Goal: Download file/media

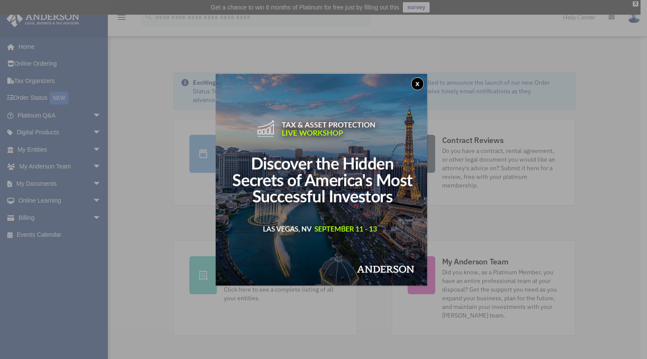
click at [419, 83] on button "x" at bounding box center [417, 83] width 13 height 13
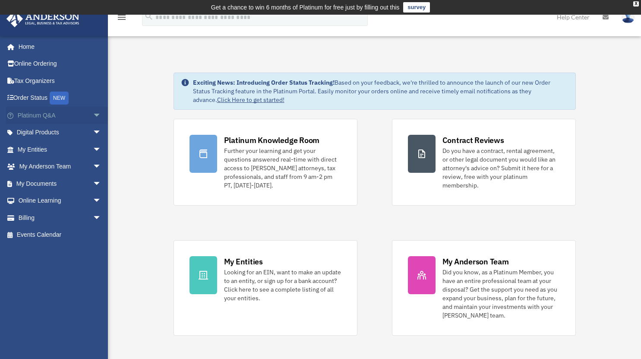
click at [54, 116] on link "Platinum Q&A arrow_drop_down" at bounding box center [60, 115] width 108 height 17
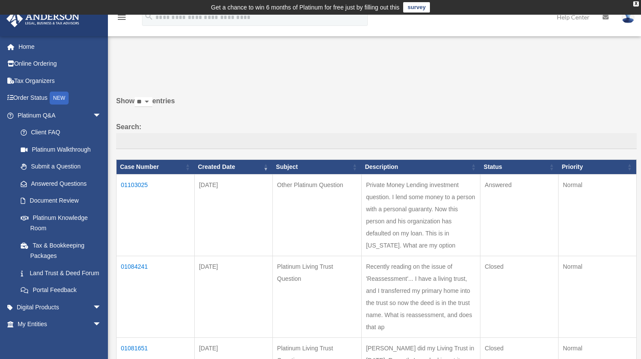
click at [141, 183] on td "01103025" at bounding box center [156, 215] width 78 height 82
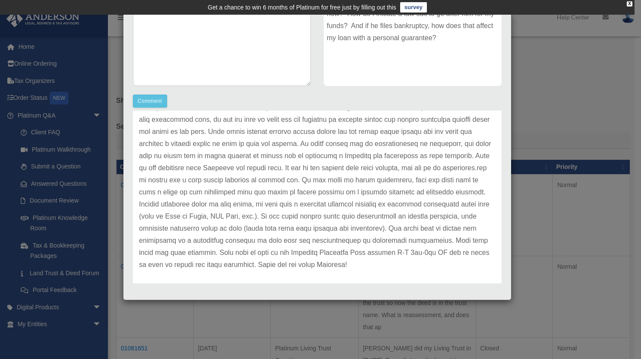
scroll to position [60, 0]
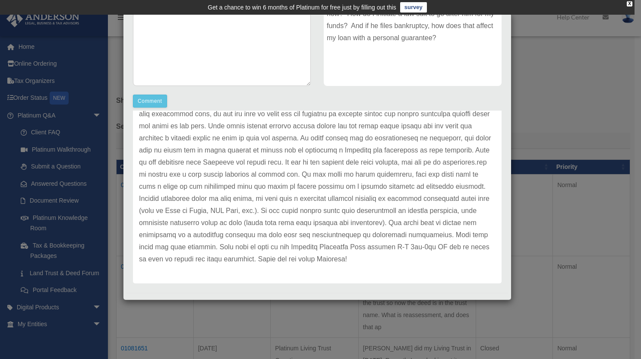
click at [448, 95] on div "Comment Comment Case Description" at bounding box center [317, 109] width 382 height 353
click at [354, 183] on p at bounding box center [317, 180] width 357 height 169
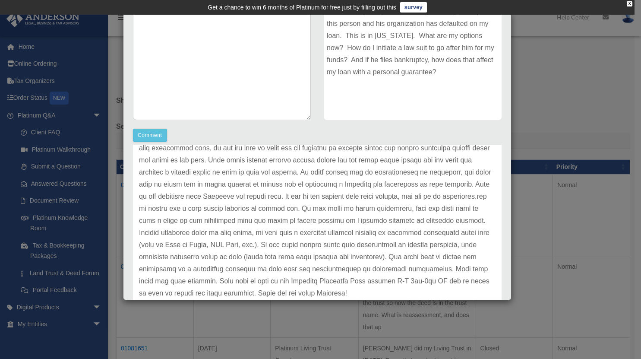
scroll to position [155, 0]
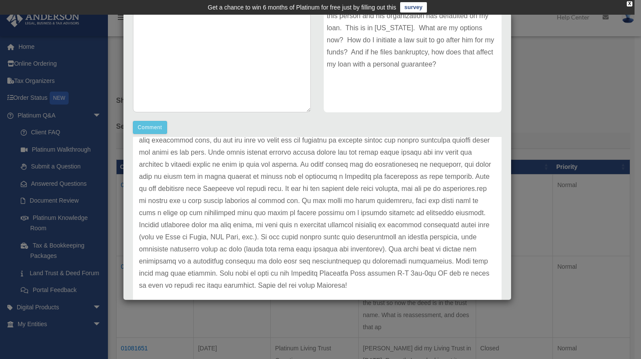
click at [196, 164] on p at bounding box center [317, 206] width 357 height 169
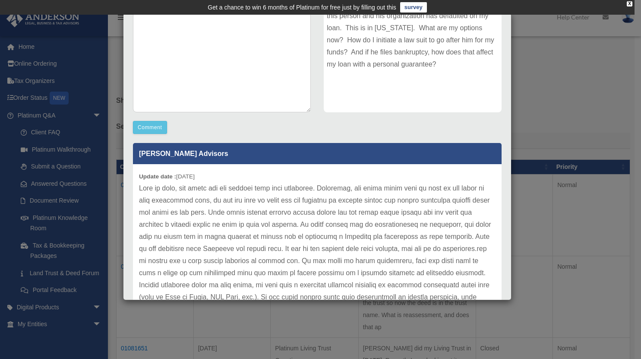
scroll to position [191, 0]
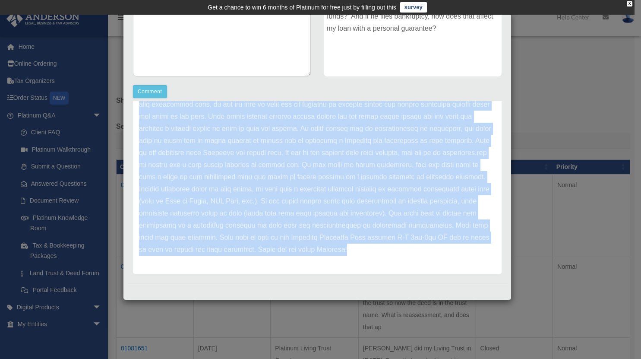
drag, startPoint x: 139, startPoint y: 186, endPoint x: 427, endPoint y: 247, distance: 293.8
click at [427, 247] on p at bounding box center [317, 170] width 357 height 169
copy p "Glad to help, and sorry you are dealing with this situation. Typically, you wou…"
click at [110, 185] on div "Case Detail × Other Platinum Question Case Number 01103025 Created Date Septemb…" at bounding box center [320, 179] width 641 height 359
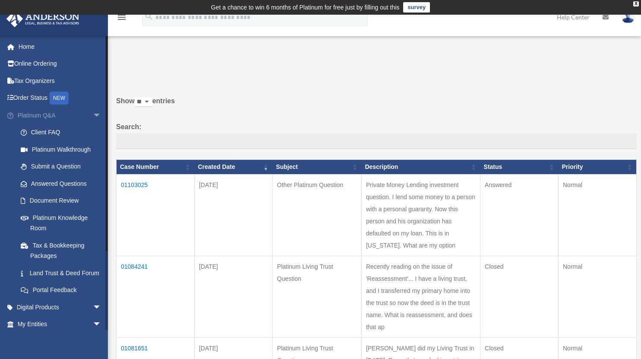
click at [55, 113] on link "Platinum Q&A arrow_drop_down" at bounding box center [60, 115] width 108 height 17
click at [93, 116] on span "arrow_drop_down" at bounding box center [101, 116] width 17 height 18
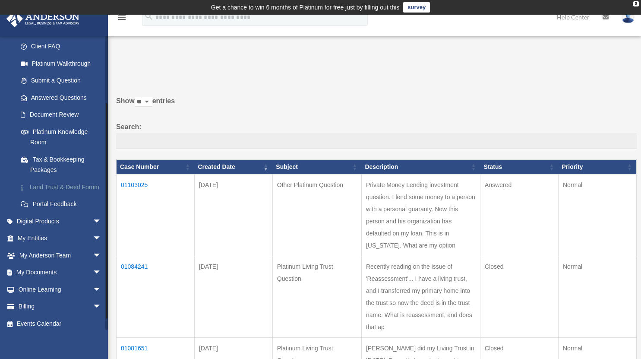
scroll to position [100, 0]
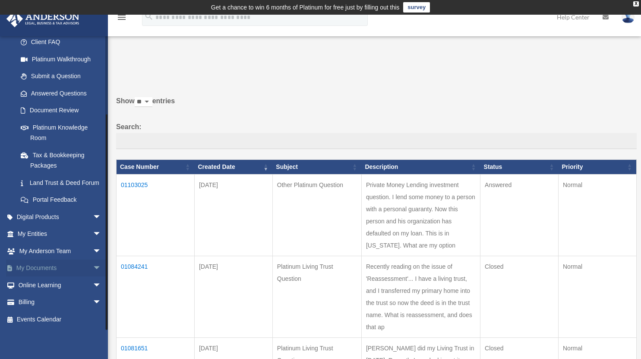
click at [93, 268] on span "arrow_drop_down" at bounding box center [101, 268] width 17 height 18
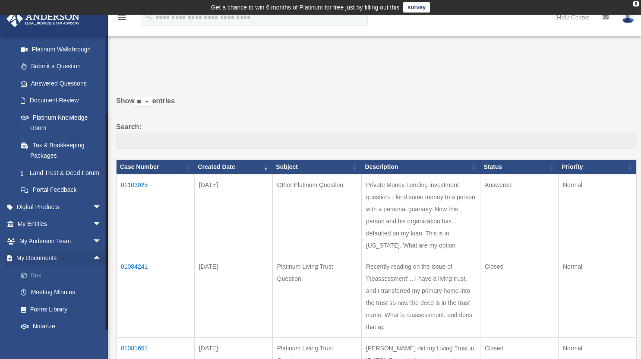
click at [36, 284] on link "Box" at bounding box center [63, 274] width 102 height 17
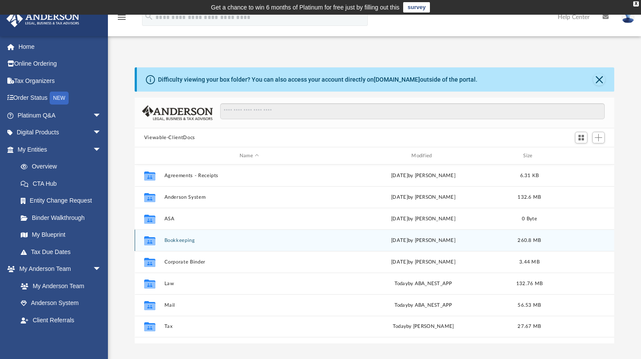
scroll to position [189, 473]
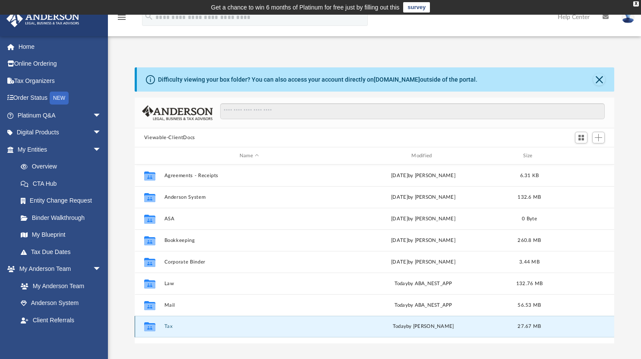
click at [173, 328] on button "Tax" at bounding box center [249, 326] width 170 height 6
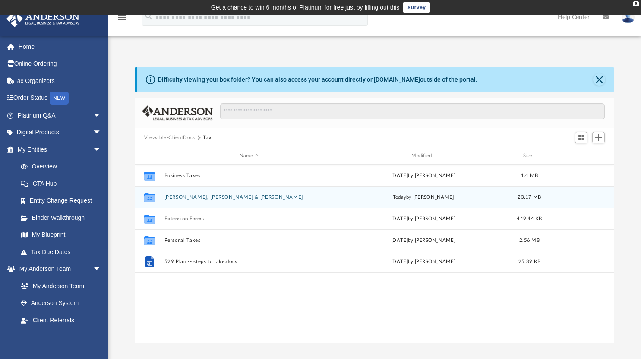
click at [189, 199] on button "Chen, George Chia-yeh & Nafi, Khadija" at bounding box center [249, 197] width 170 height 6
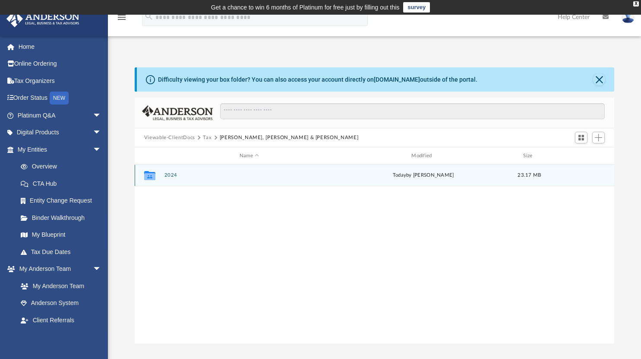
click at [172, 177] on button "2024" at bounding box center [249, 175] width 170 height 6
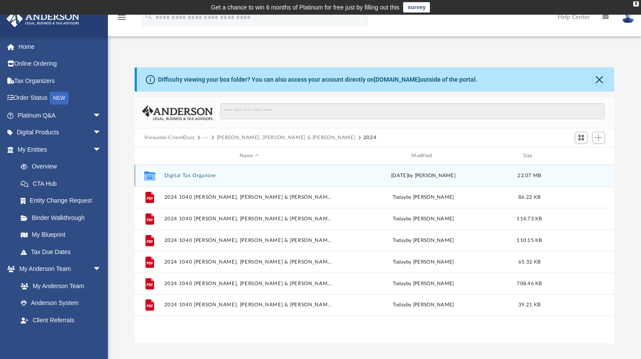
click at [146, 176] on icon "grid" at bounding box center [149, 176] width 11 height 7
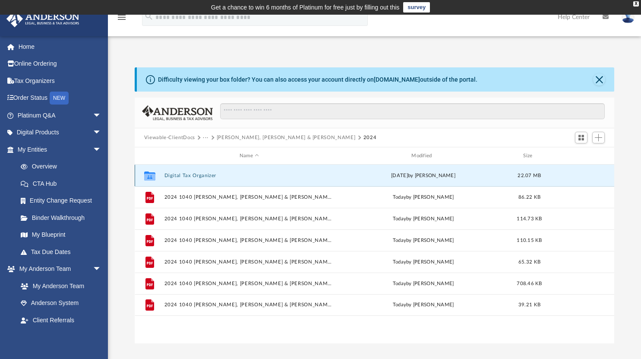
click at [146, 176] on icon "grid" at bounding box center [149, 176] width 11 height 7
click at [151, 175] on icon "grid" at bounding box center [149, 175] width 11 height 9
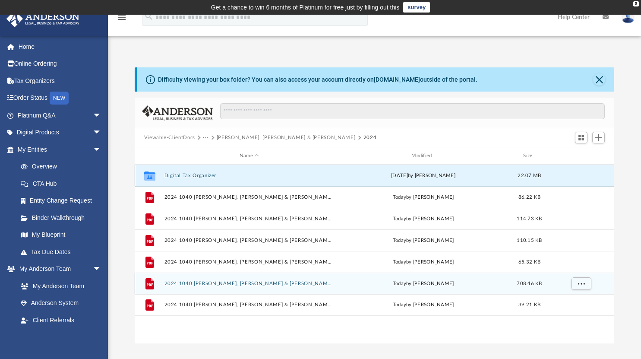
scroll to position [3, 0]
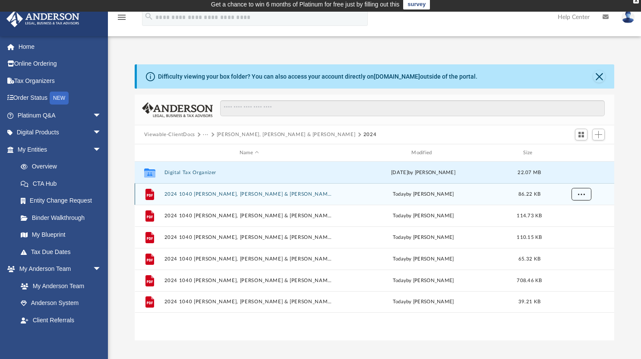
click at [582, 194] on span "More options" at bounding box center [580, 193] width 7 height 5
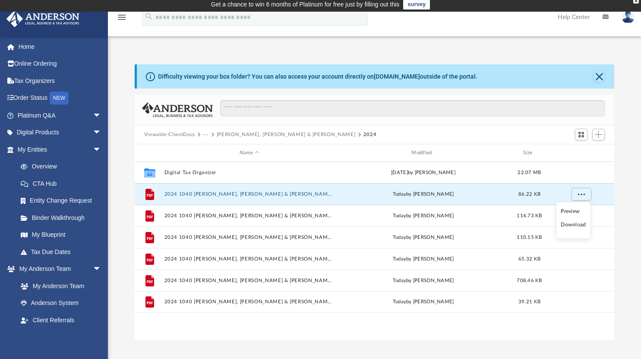
click at [571, 224] on li "Download" at bounding box center [573, 224] width 25 height 9
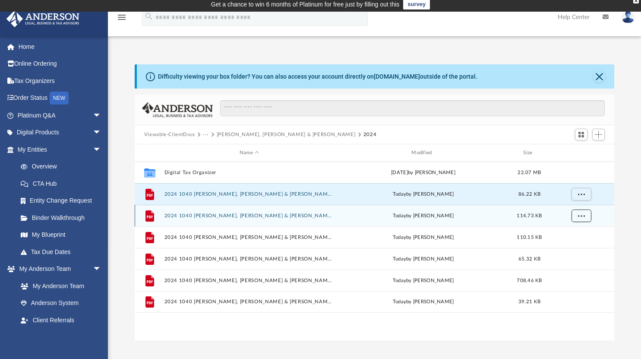
click at [581, 217] on span "More options" at bounding box center [580, 215] width 7 height 5
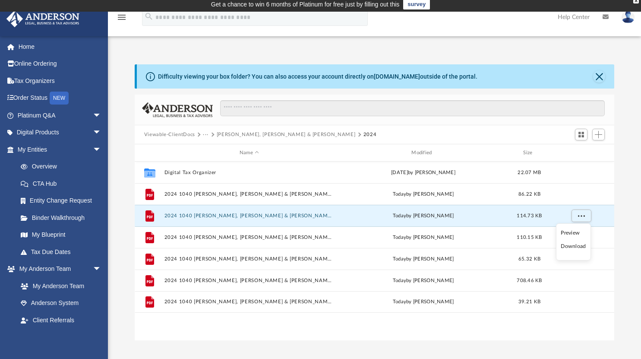
click at [572, 244] on li "Download" at bounding box center [573, 246] width 25 height 9
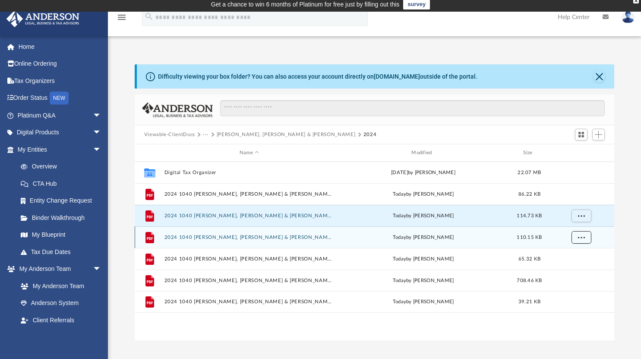
click at [579, 241] on button "More options" at bounding box center [581, 237] width 20 height 13
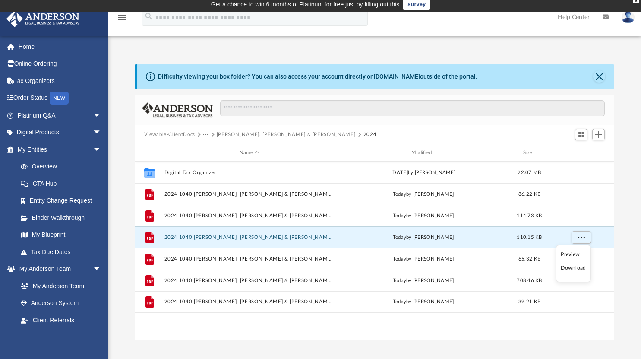
click at [567, 268] on li "Download" at bounding box center [573, 267] width 25 height 9
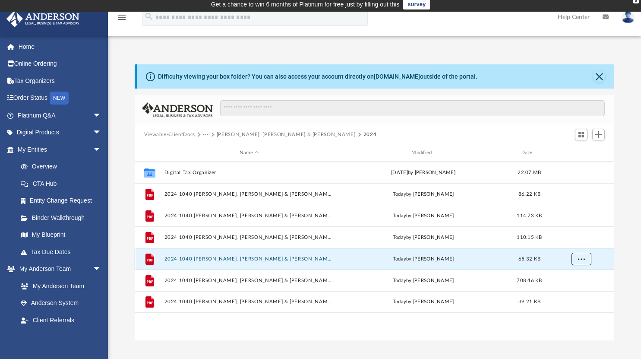
click at [581, 262] on button "More options" at bounding box center [581, 258] width 20 height 13
click at [572, 290] on li "Download" at bounding box center [573, 289] width 25 height 9
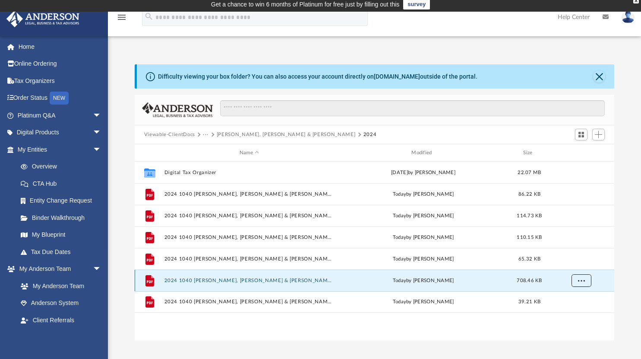
click at [583, 281] on span "More options" at bounding box center [580, 280] width 7 height 5
click at [572, 311] on li "Download" at bounding box center [573, 310] width 25 height 9
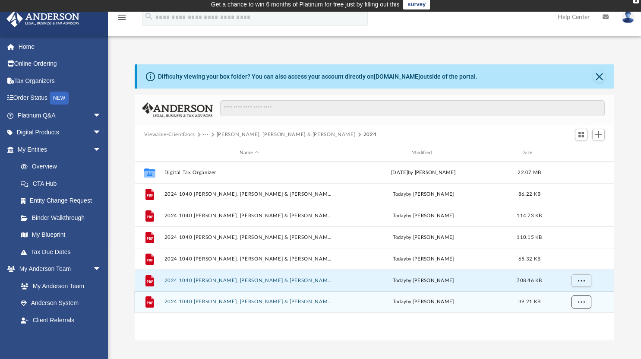
click at [582, 304] on button "More options" at bounding box center [581, 301] width 20 height 13
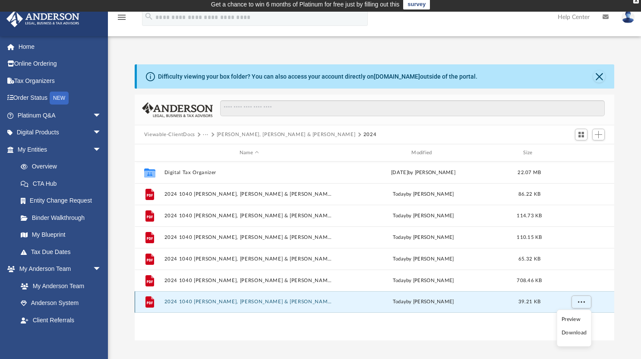
scroll to position [94, 0]
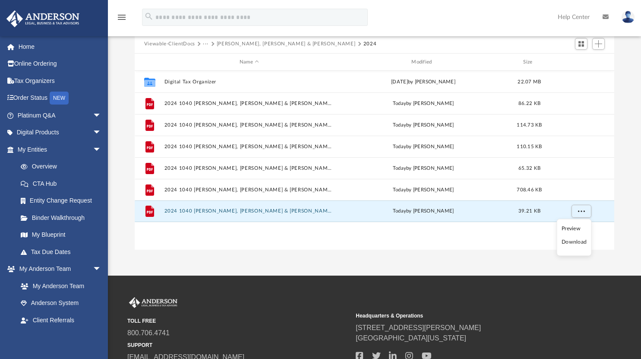
click at [574, 241] on li "Download" at bounding box center [574, 241] width 25 height 9
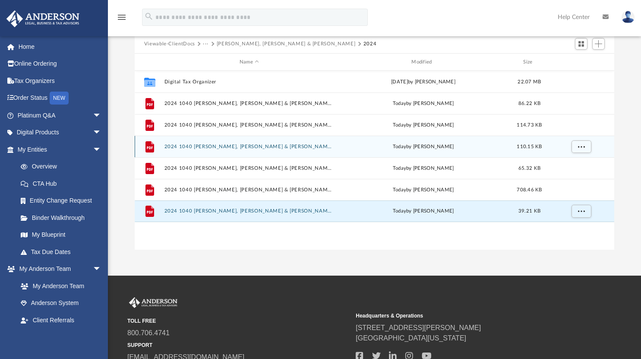
click at [447, 139] on div "File 2024 1040 Chen, George Chia-yeh & Nafi, Khadija - Form 1040-ES Estimated T…" at bounding box center [375, 147] width 480 height 22
